Goal: Task Accomplishment & Management: Manage account settings

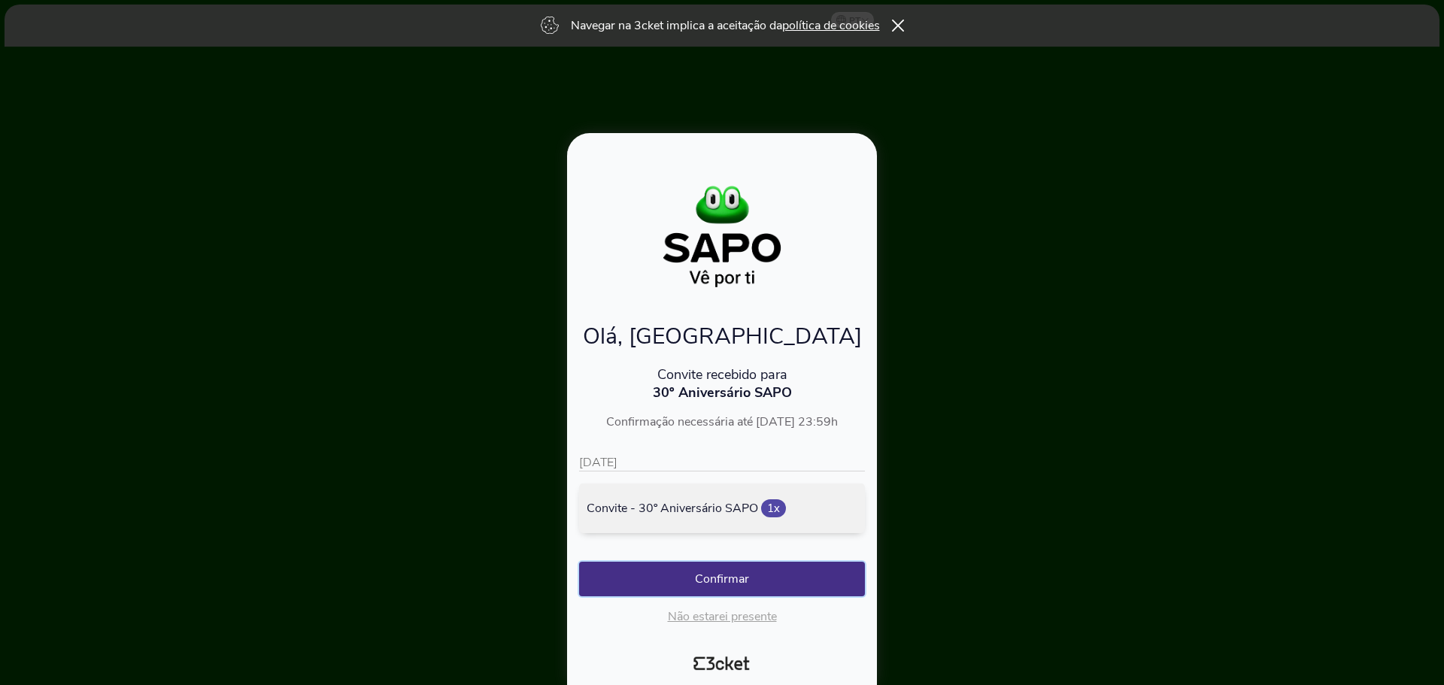
click at [726, 581] on button "Confirmar" at bounding box center [722, 579] width 286 height 35
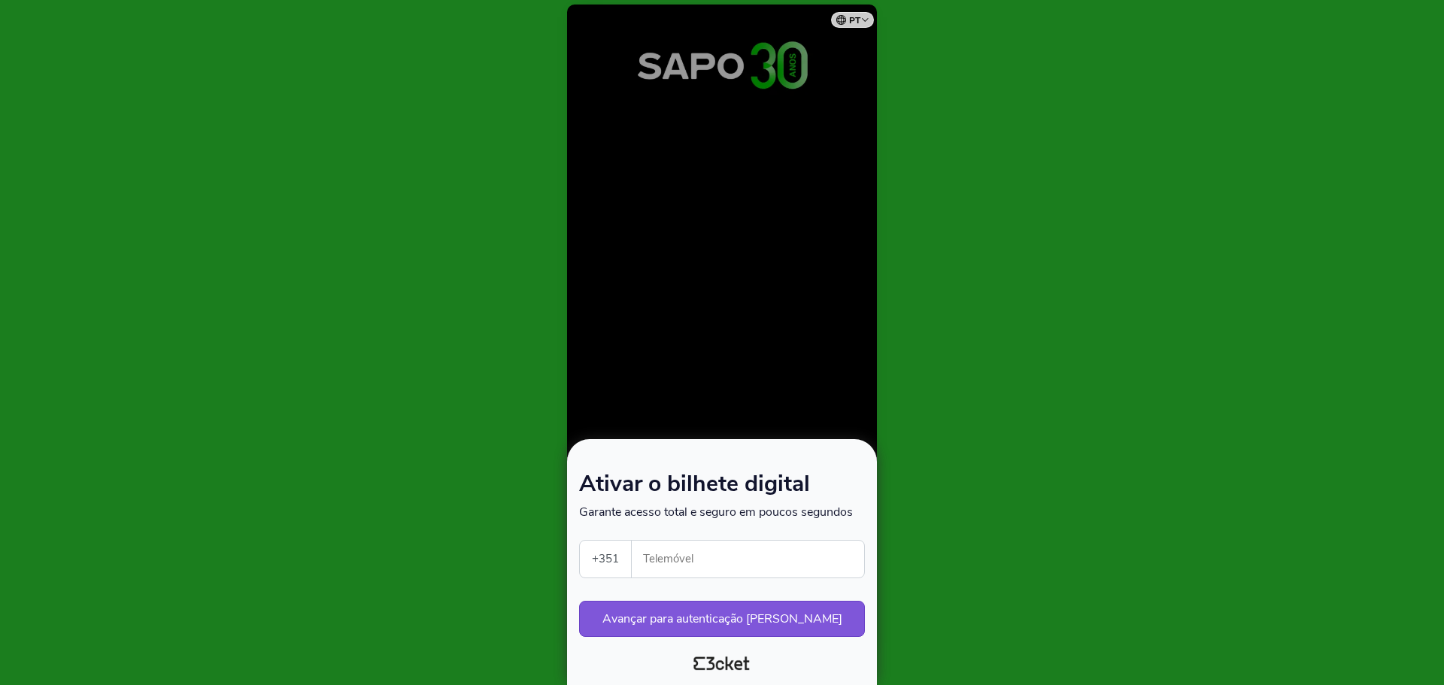
click at [732, 562] on input "Telemóvel" at bounding box center [754, 559] width 220 height 37
type input "912248130"
click at [757, 620] on button "Avançar para autenticação segura" at bounding box center [722, 619] width 286 height 36
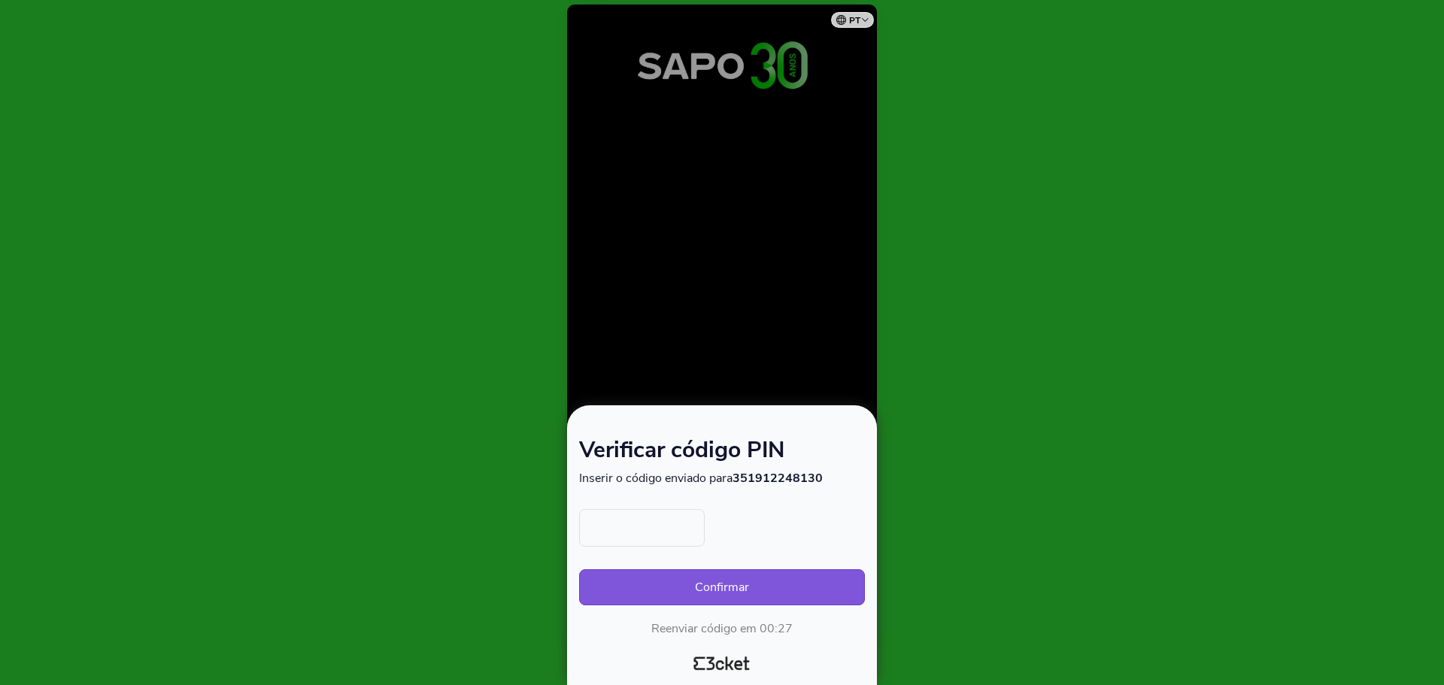
click at [657, 533] on input "text" at bounding box center [642, 528] width 126 height 38
type input "8497"
click at [745, 585] on button "Confirmar" at bounding box center [722, 587] width 286 height 36
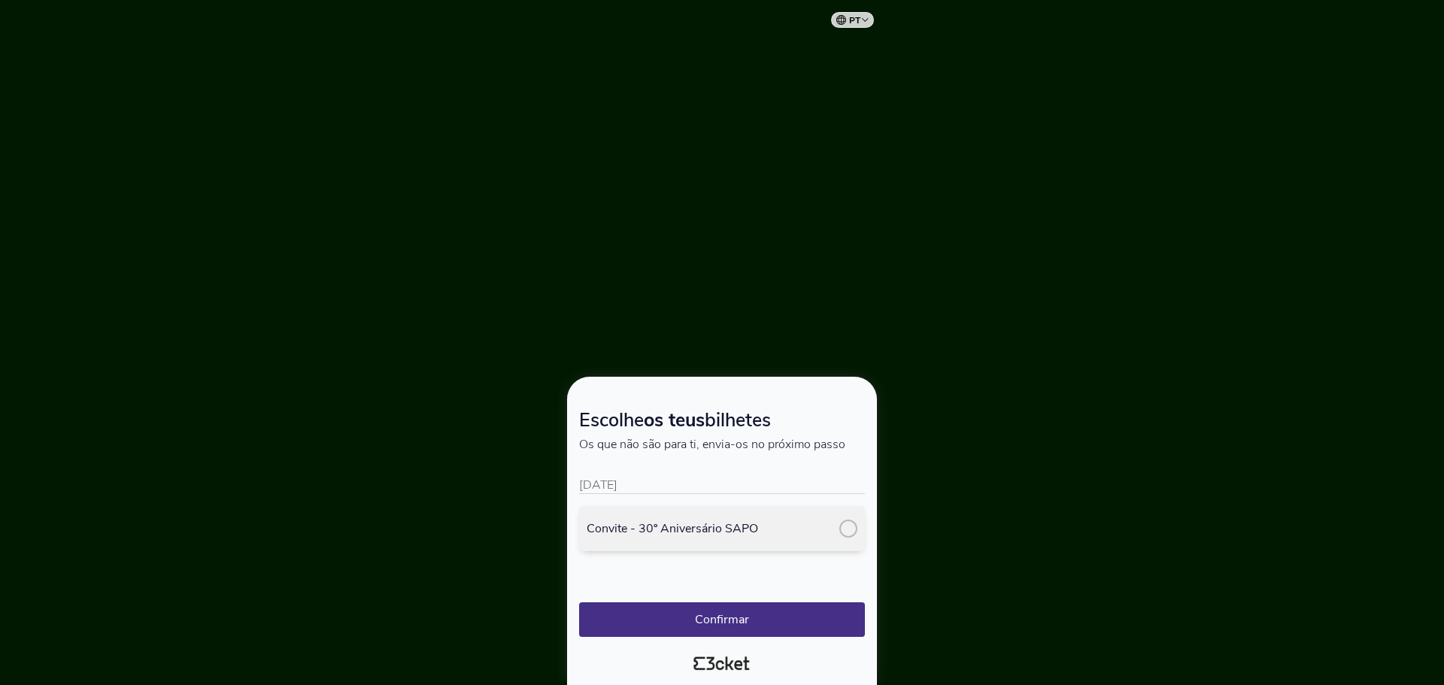
click at [844, 530] on div at bounding box center [848, 529] width 18 height 18
click at [746, 631] on button "Confirmar" at bounding box center [722, 619] width 286 height 35
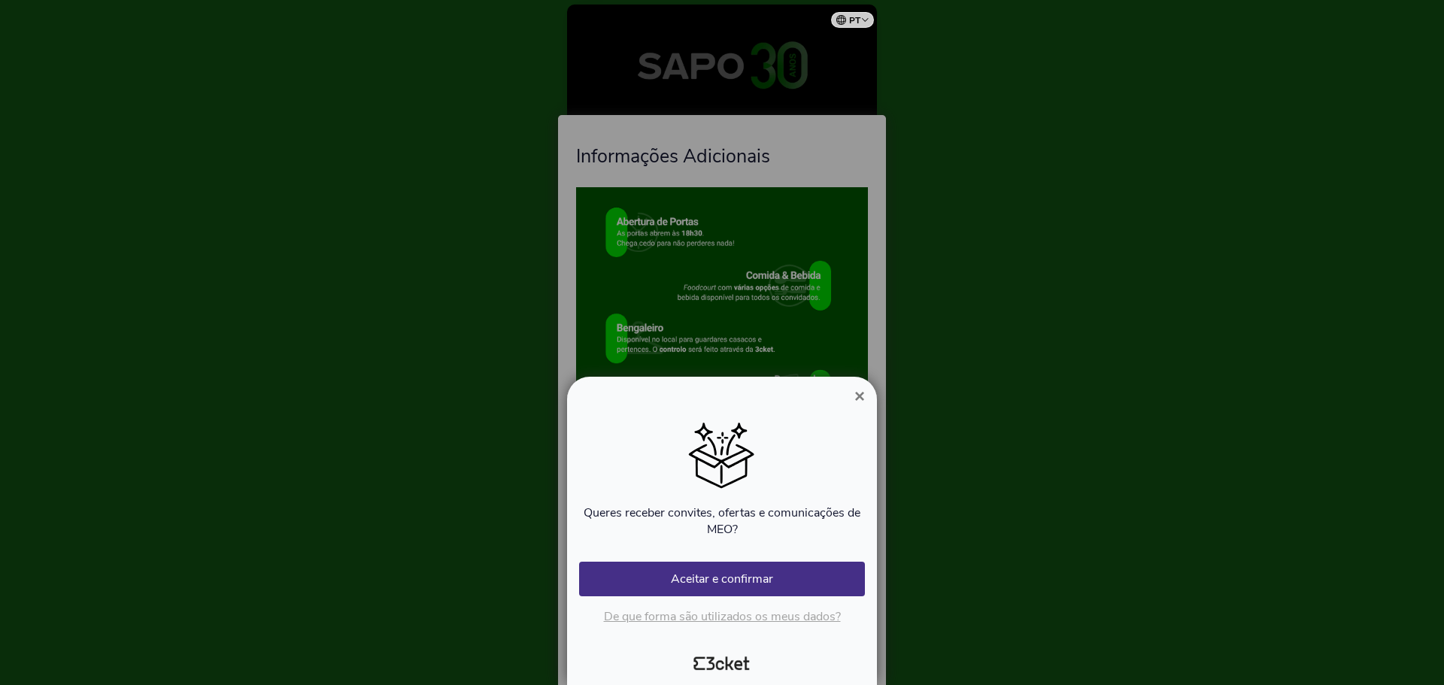
drag, startPoint x: 858, startPoint y: 398, endPoint x: 860, endPoint y: 406, distance: 8.4
click at [858, 398] on span "×" at bounding box center [859, 396] width 11 height 20
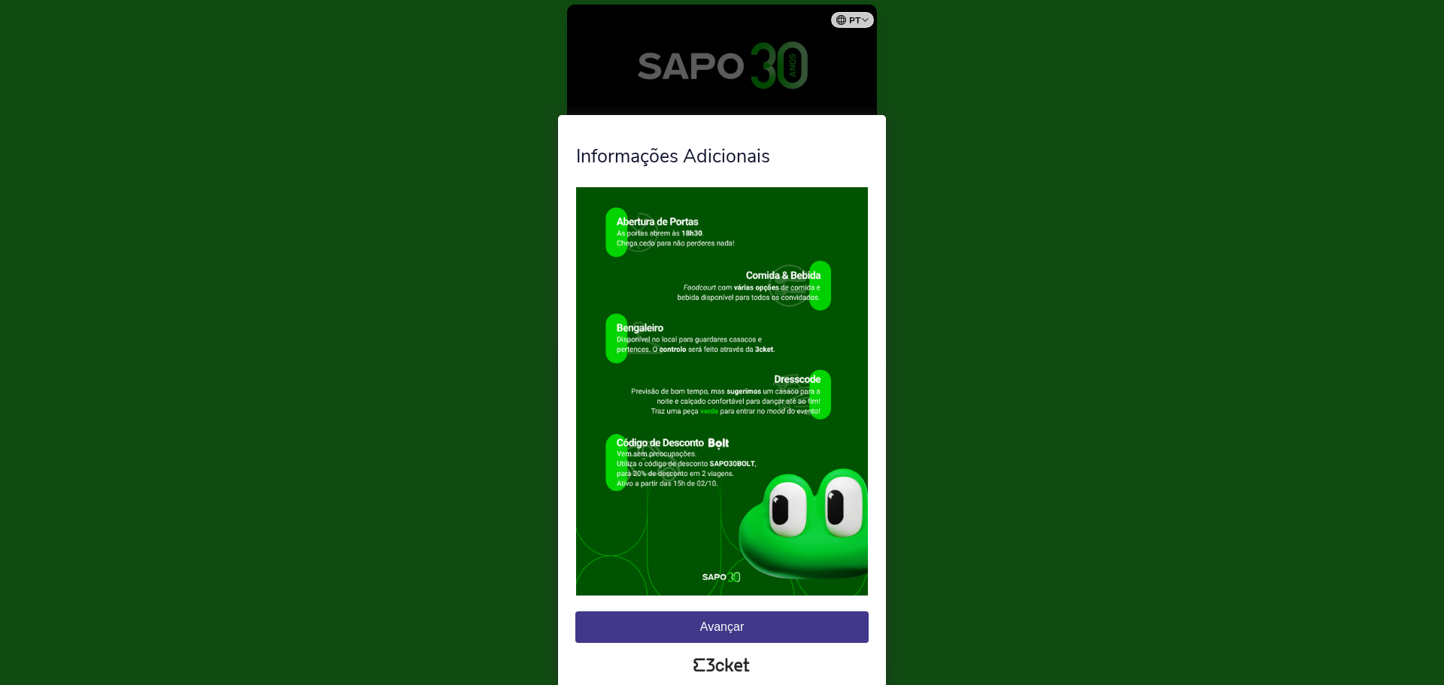
click at [763, 630] on button "Avançar" at bounding box center [721, 627] width 293 height 32
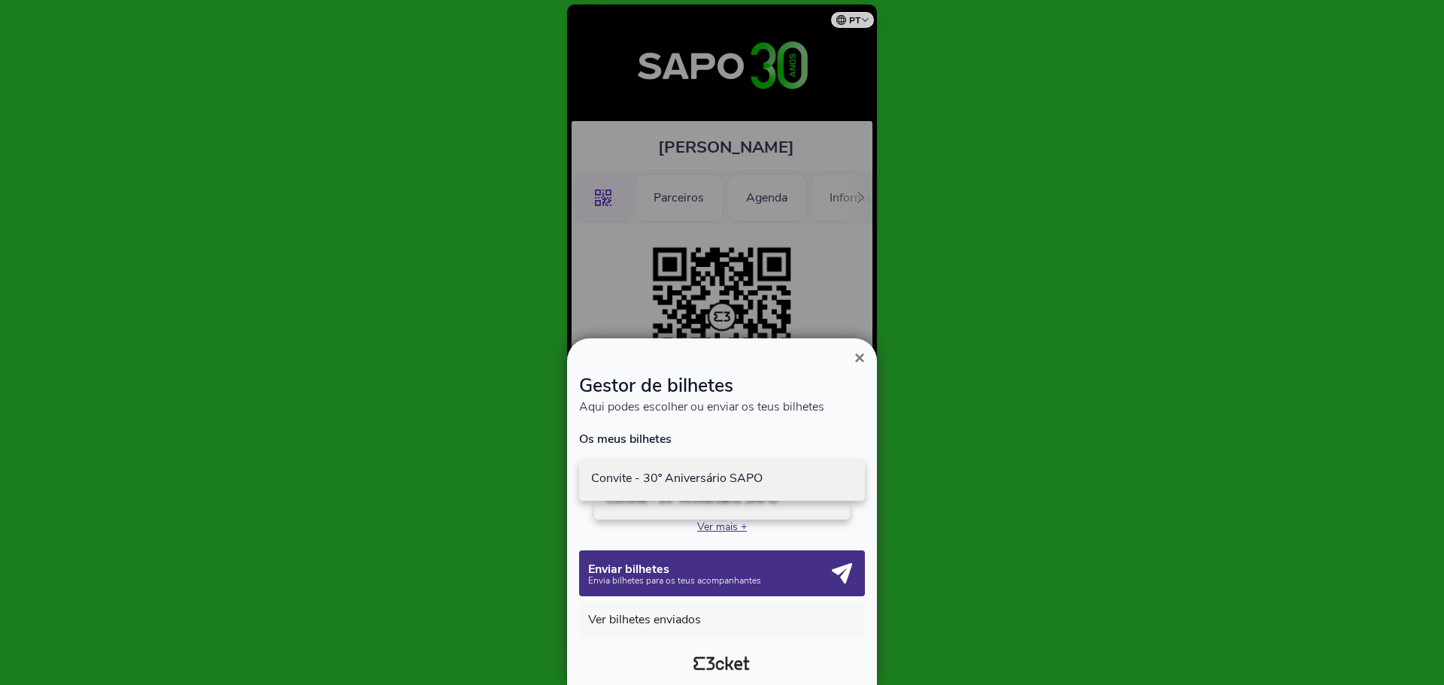
click at [747, 481] on p "Convite - 30º Aniversário SAPO" at bounding box center [722, 478] width 262 height 14
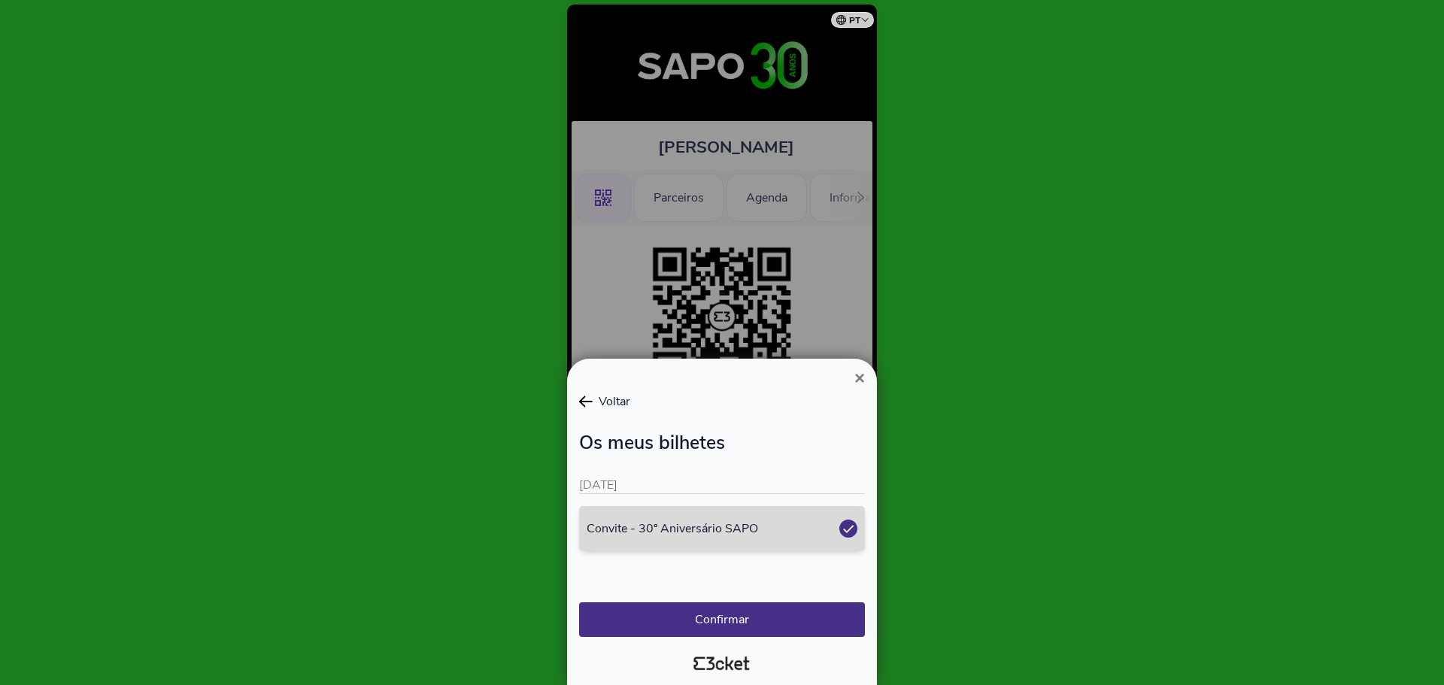
click at [851, 374] on button "×" at bounding box center [859, 378] width 35 height 18
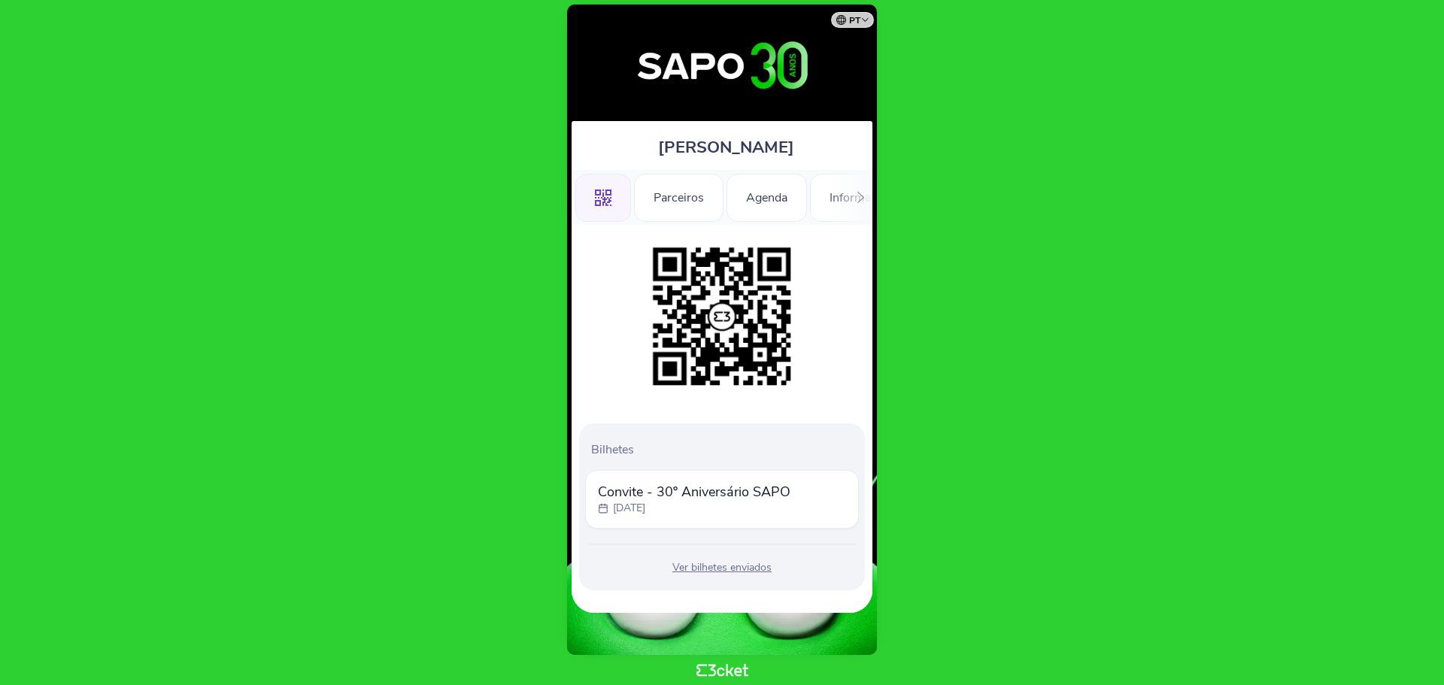
click at [726, 569] on div "Ver bilhetes enviados" at bounding box center [722, 567] width 274 height 15
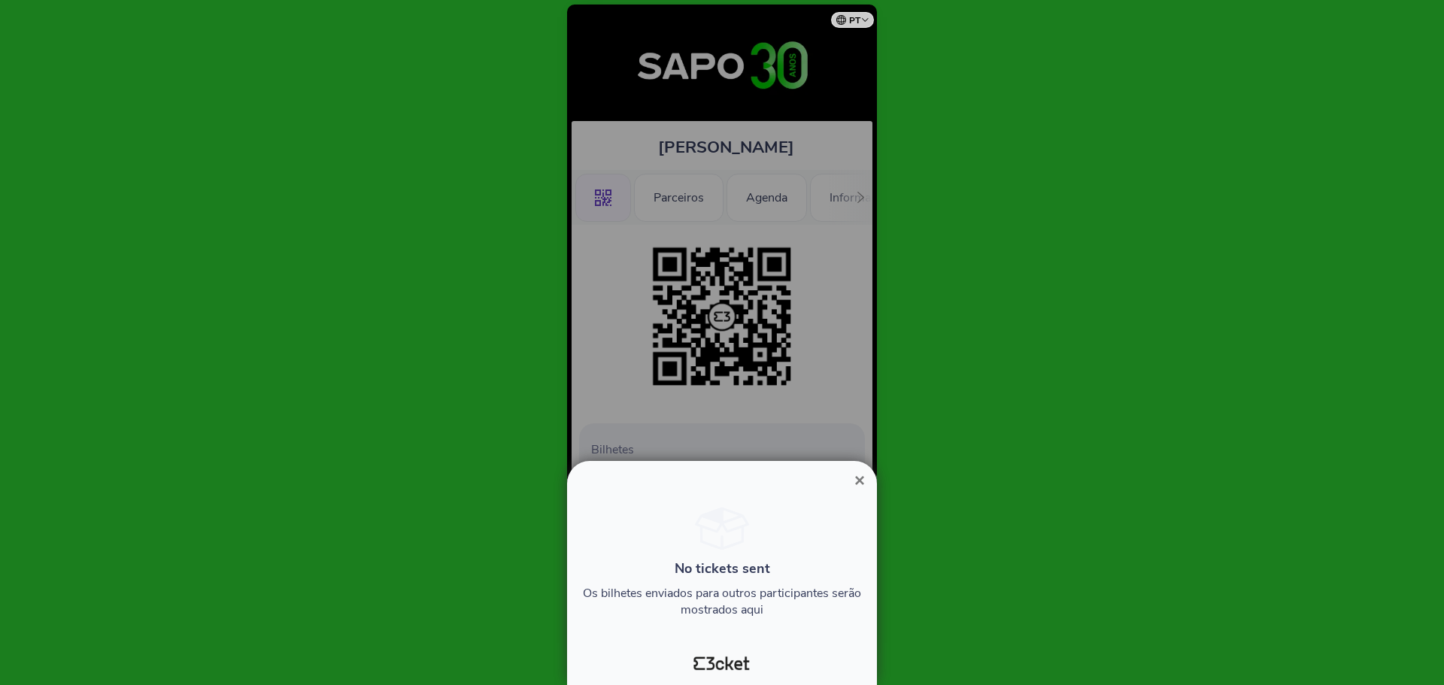
click at [862, 478] on span "×" at bounding box center [859, 480] width 11 height 20
